Goal: Task Accomplishment & Management: Manage account settings

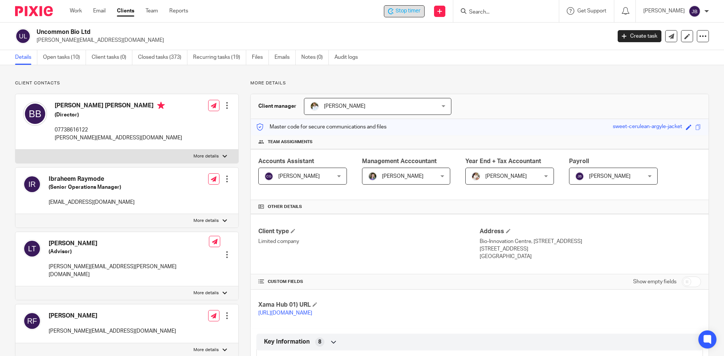
click at [394, 14] on icon at bounding box center [391, 11] width 6 height 6
click at [704, 11] on div "[PERSON_NAME]" at bounding box center [676, 11] width 66 height 12
click at [75, 14] on link "Work" at bounding box center [76, 11] width 12 height 8
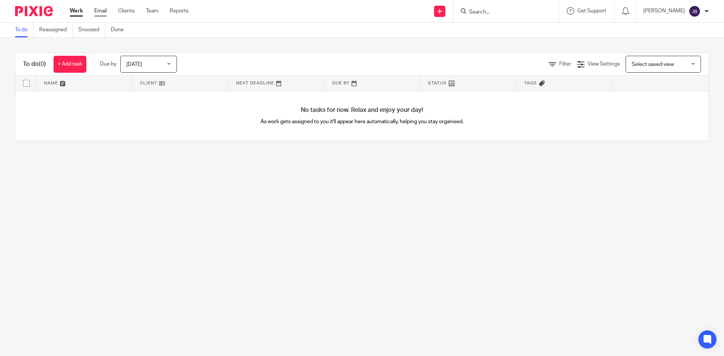
click at [98, 10] on link "Email" at bounding box center [100, 11] width 12 height 8
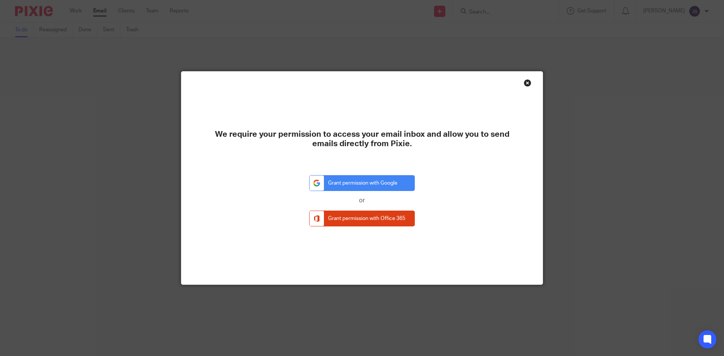
click at [80, 12] on div "We require your permission to access your email inbox and allow you to send ema…" at bounding box center [362, 178] width 724 height 356
click at [526, 82] on div "Close this dialog window" at bounding box center [528, 83] width 8 height 8
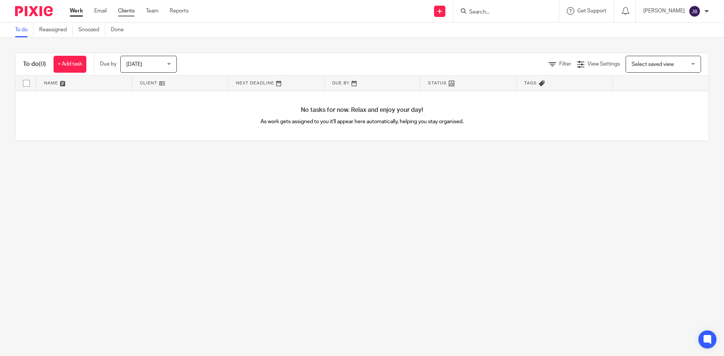
click at [133, 11] on link "Clients" at bounding box center [126, 11] width 17 height 8
click at [154, 11] on link "Team" at bounding box center [152, 11] width 12 height 8
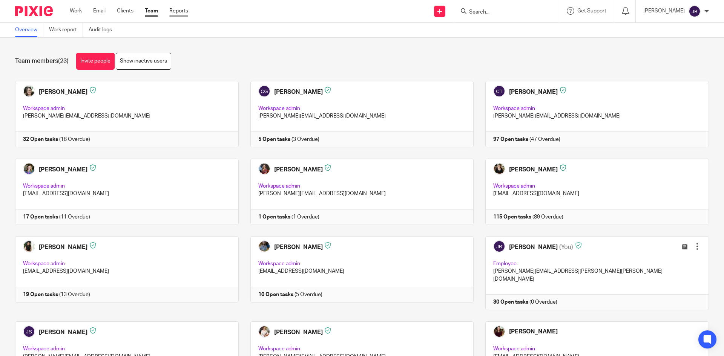
click at [175, 11] on link "Reports" at bounding box center [178, 11] width 19 height 8
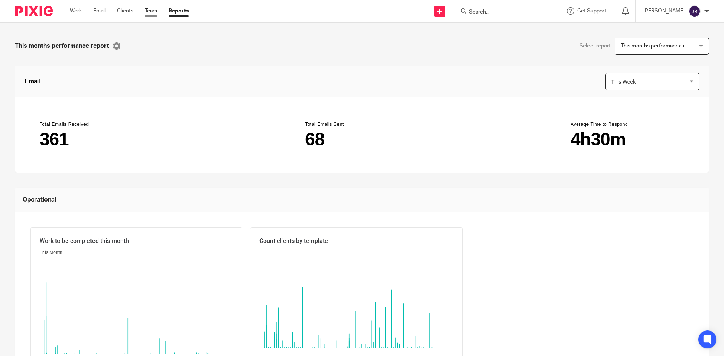
click at [151, 9] on link "Team" at bounding box center [151, 11] width 12 height 8
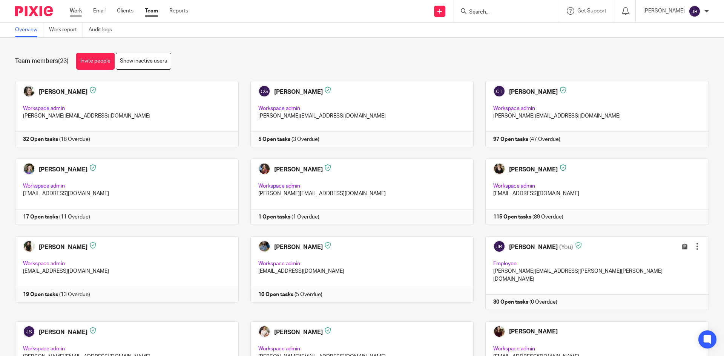
click at [77, 11] on link "Work" at bounding box center [76, 11] width 12 height 8
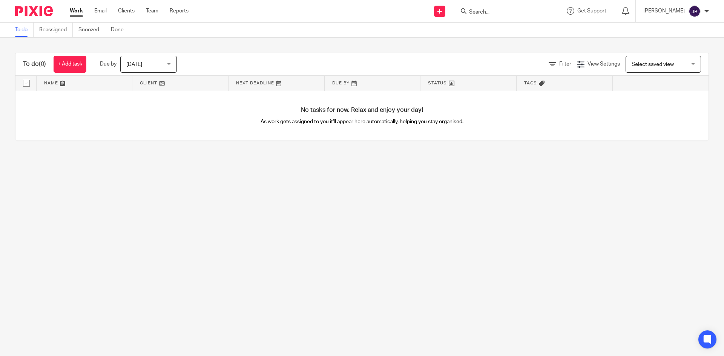
click at [673, 63] on span "Select saved view" at bounding box center [659, 64] width 55 height 16
click at [673, 63] on div "Select saved view Select saved view" at bounding box center [663, 64] width 75 height 17
click at [705, 8] on div "Jodie Burrows" at bounding box center [676, 11] width 66 height 12
click at [673, 30] on span "My profile" at bounding box center [677, 30] width 23 height 5
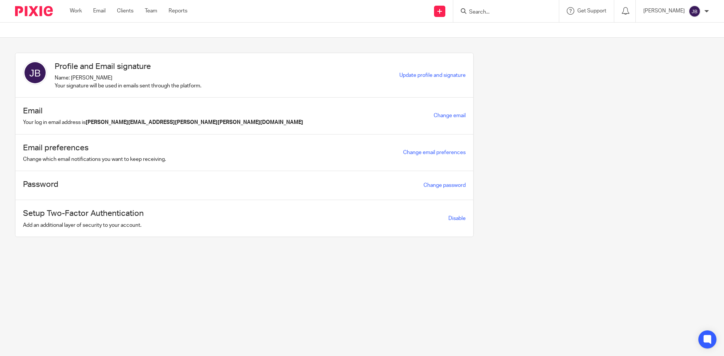
click at [706, 11] on div at bounding box center [706, 11] width 5 height 5
click at [673, 53] on span "Logout" at bounding box center [674, 52] width 17 height 5
